Goal: Information Seeking & Learning: Stay updated

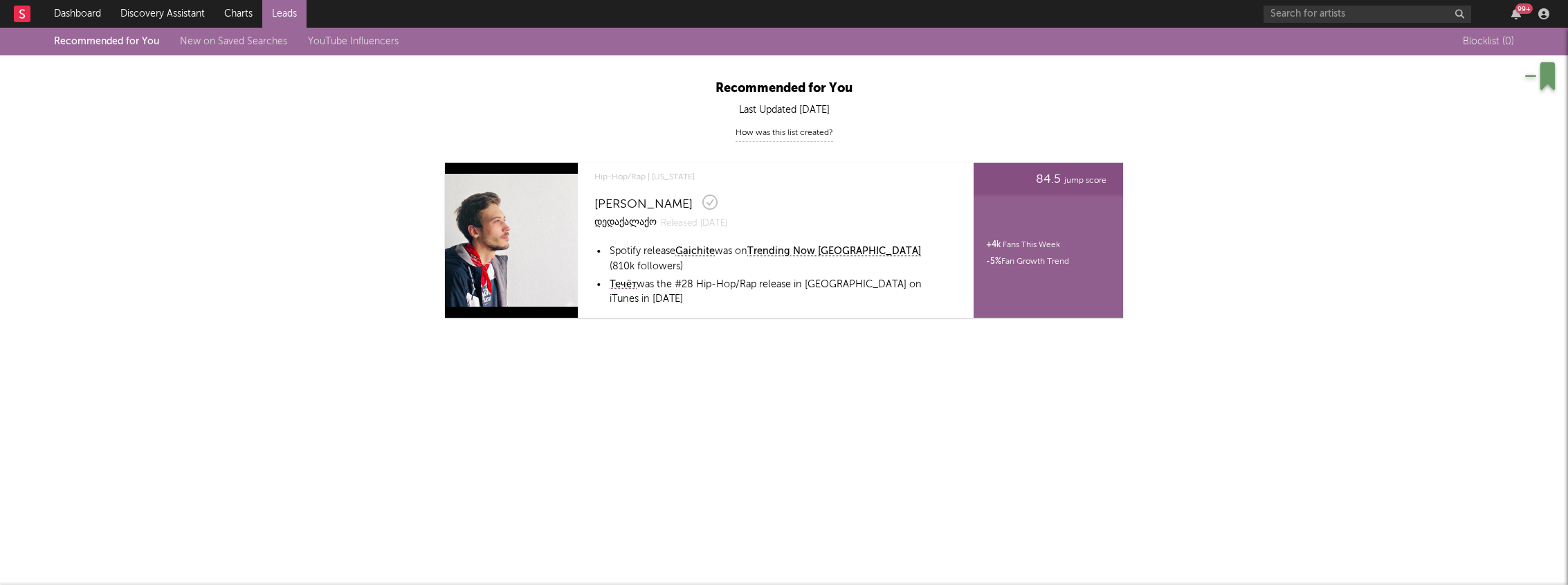
click at [254, 43] on link "New on Saved Searches" at bounding box center [234, 42] width 107 height 9
